Goal: Task Accomplishment & Management: Manage account settings

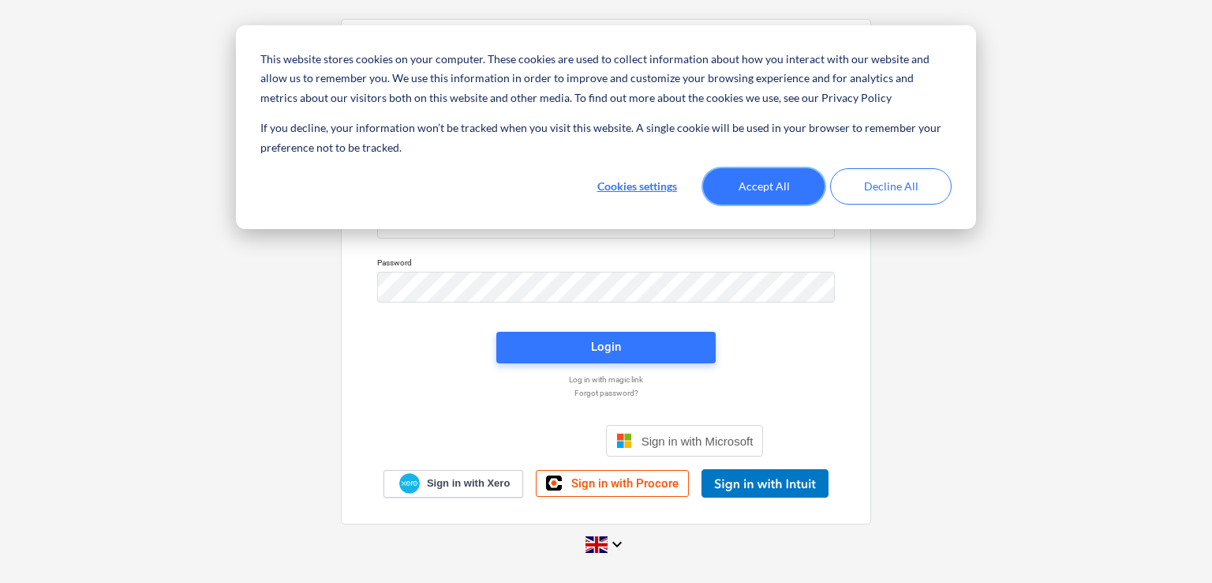
click at [808, 190] on button "Accept All" at bounding box center [764, 186] width 122 height 36
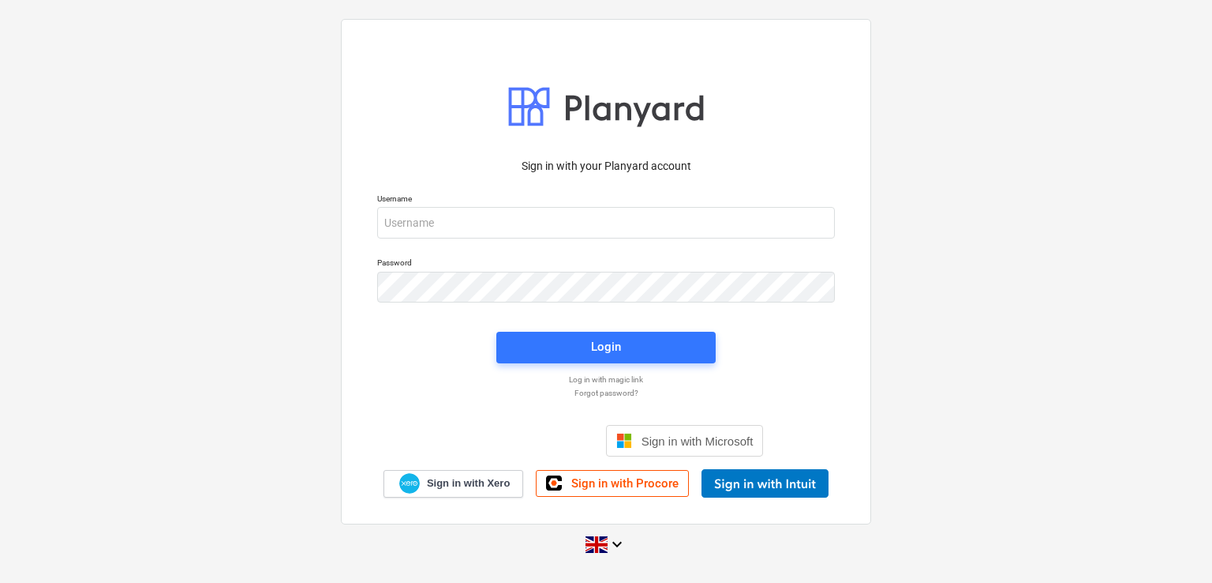
click at [690, 238] on div at bounding box center [606, 223] width 458 height 32
click at [678, 239] on div "Username" at bounding box center [606, 216] width 477 height 64
click at [670, 241] on div "Username" at bounding box center [606, 216] width 477 height 64
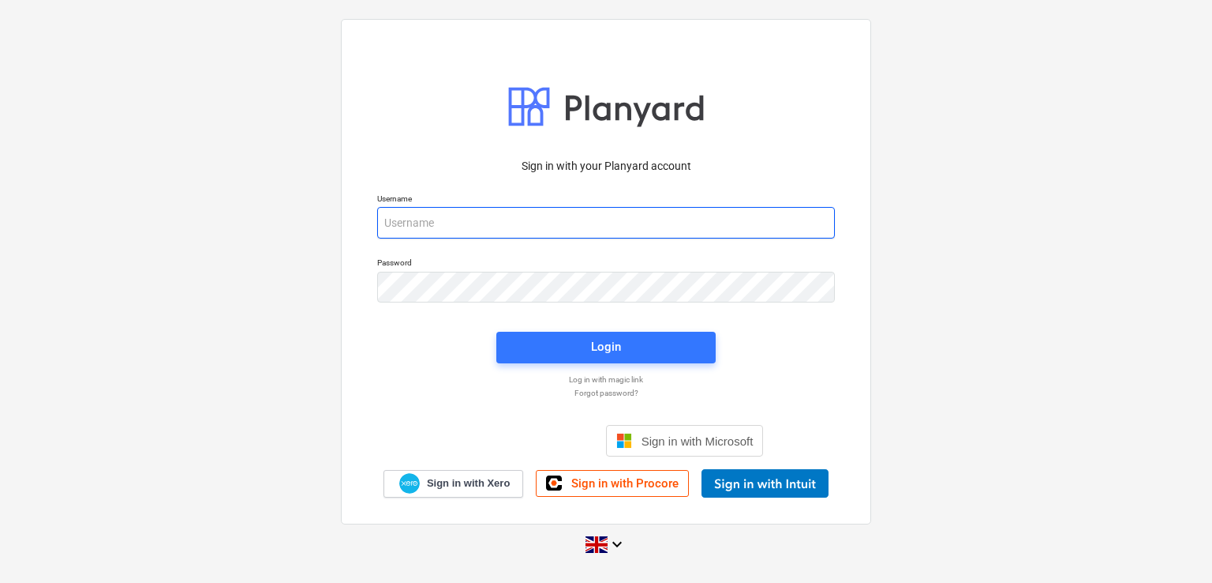
click at [662, 229] on input "email" at bounding box center [606, 223] width 458 height 32
type input "l"
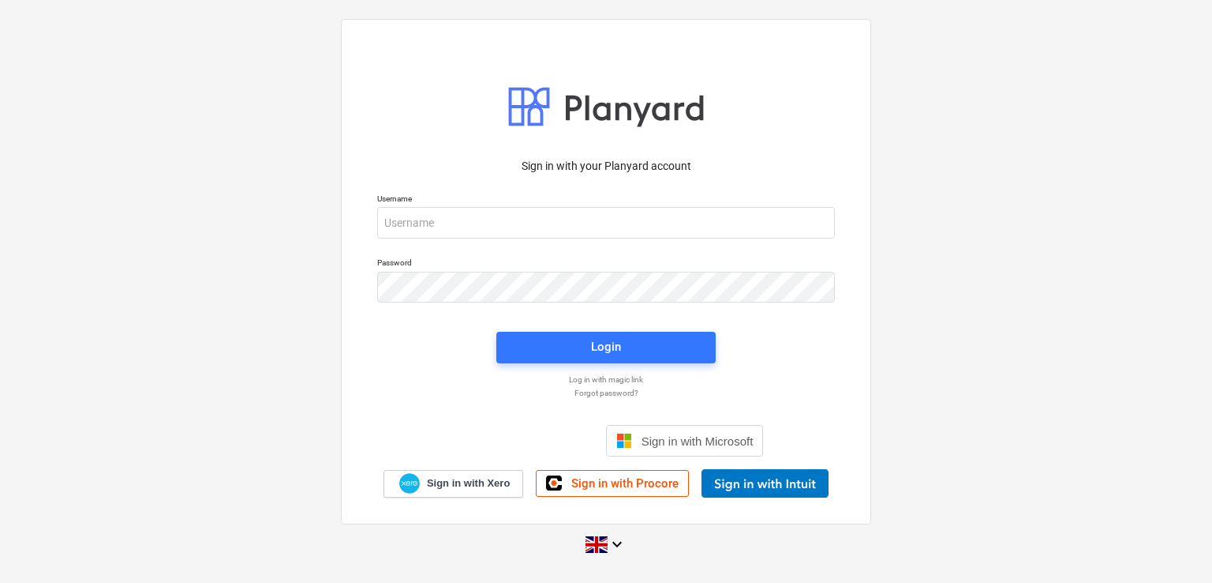
click at [619, 380] on p "Log in with magic link" at bounding box center [606, 379] width 474 height 10
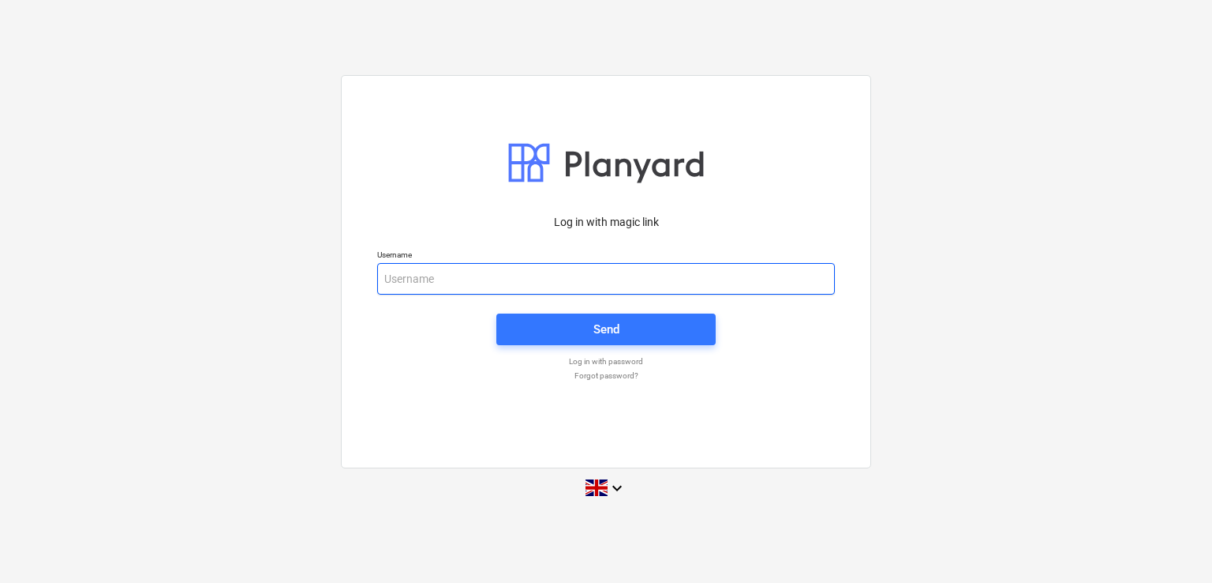
click at [553, 269] on input "email" at bounding box center [606, 279] width 458 height 32
click at [507, 276] on input "email" at bounding box center [606, 279] width 458 height 32
type input "l"
type input "L"
type input "e"
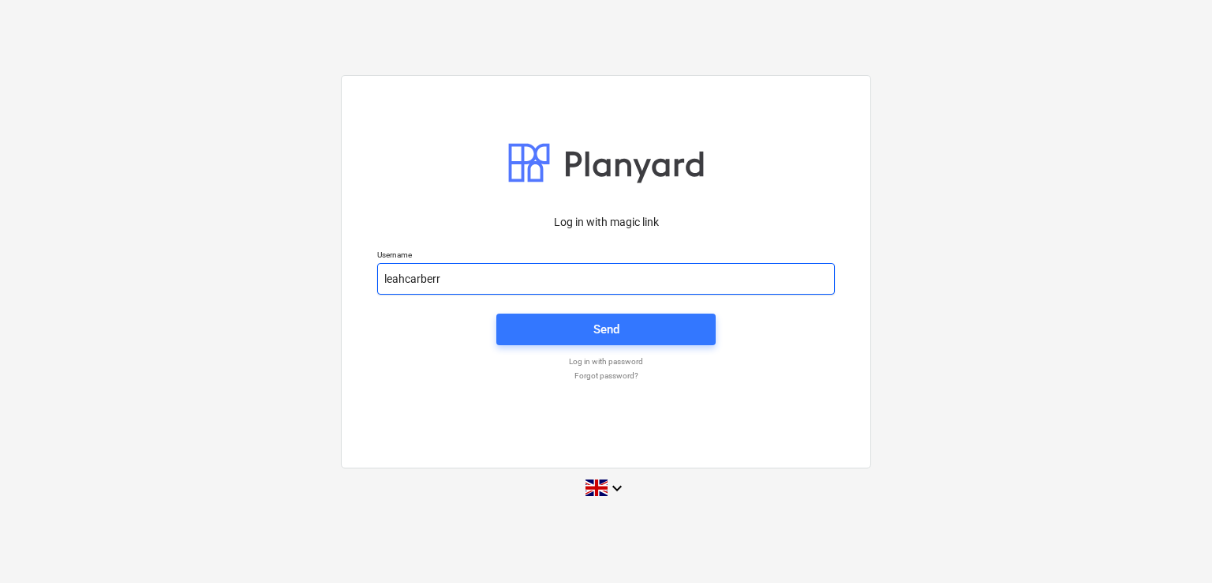
type input "leahcarberr"
